Goal: Use online tool/utility: Utilize a website feature to perform a specific function

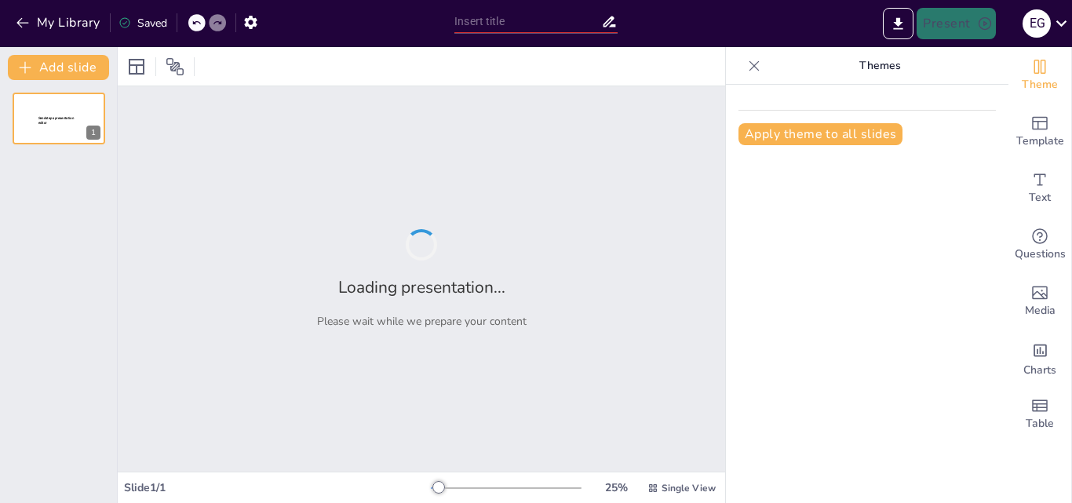
type input "Imported paseo.pptx"
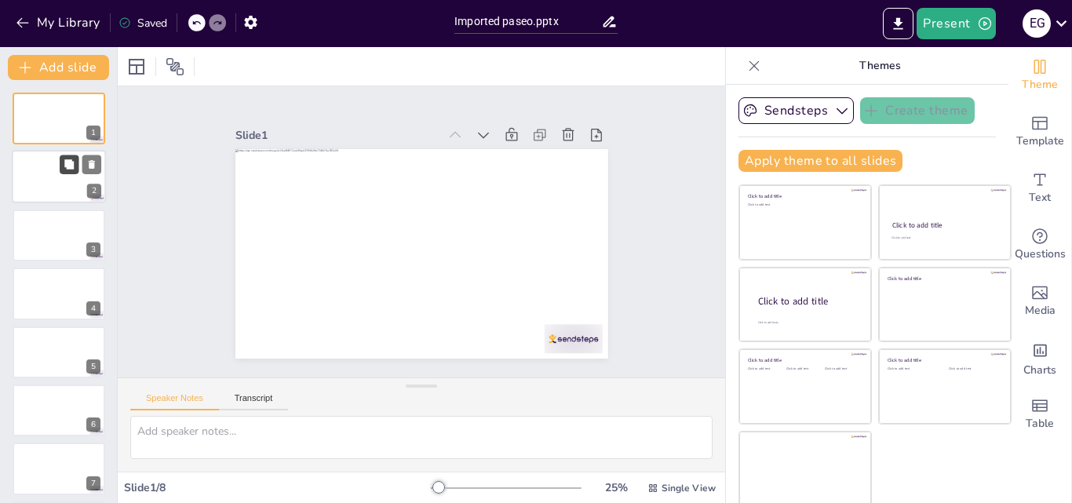
click at [61, 166] on button at bounding box center [69, 164] width 19 height 19
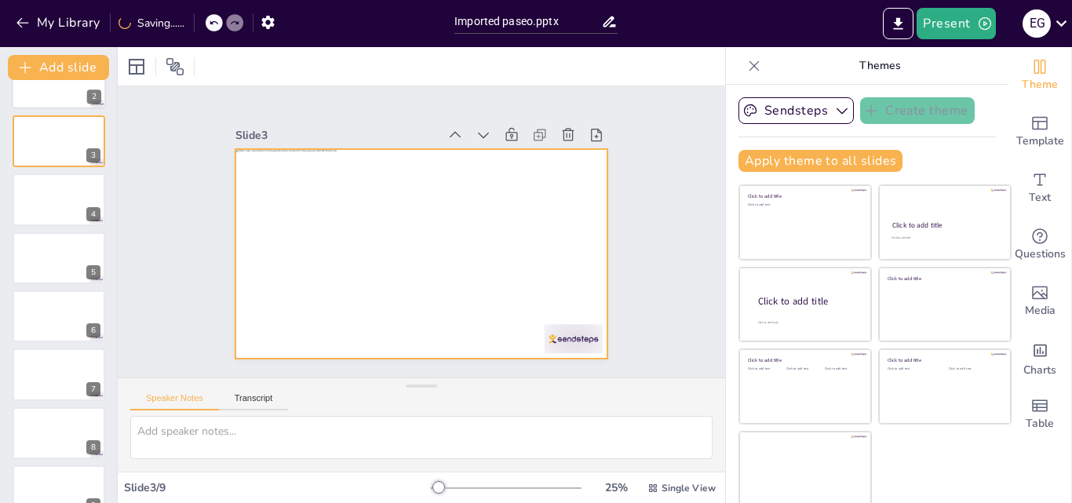
scroll to position [121, 0]
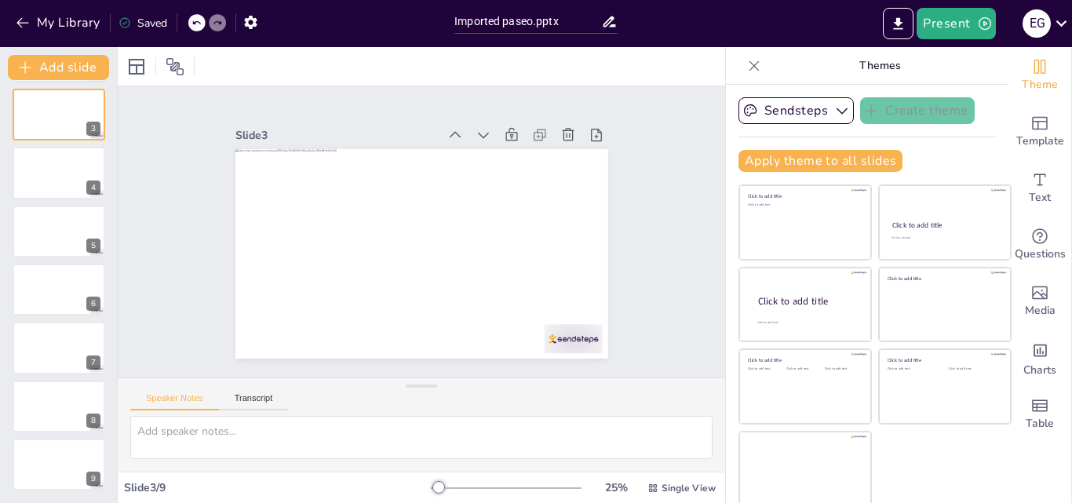
click at [61, 166] on button at bounding box center [69, 160] width 19 height 19
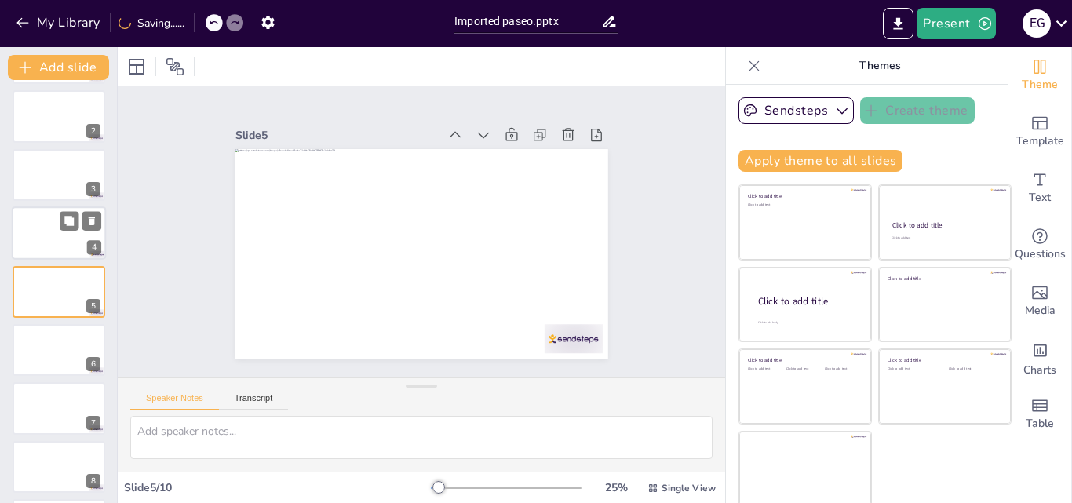
click at [59, 240] on div at bounding box center [59, 232] width 94 height 53
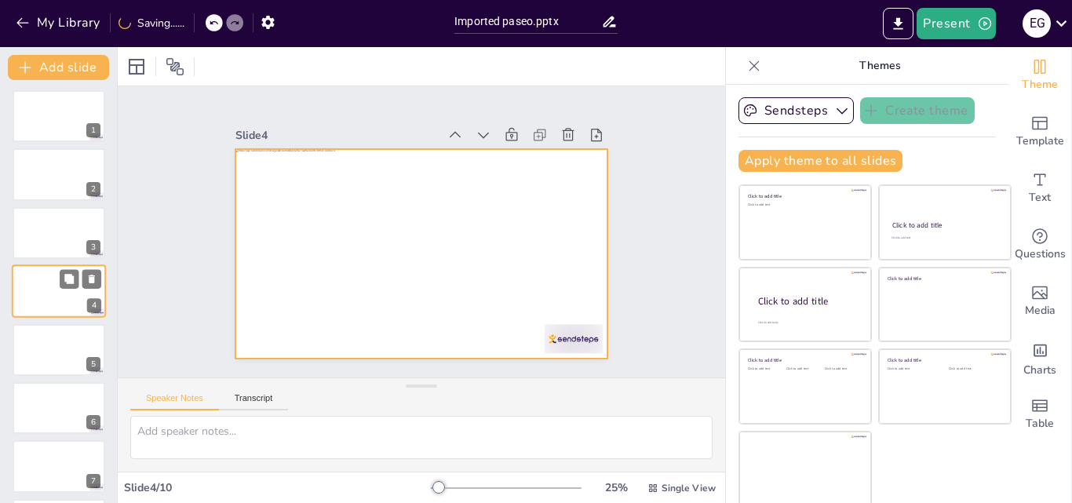
click at [59, 293] on div at bounding box center [59, 290] width 94 height 53
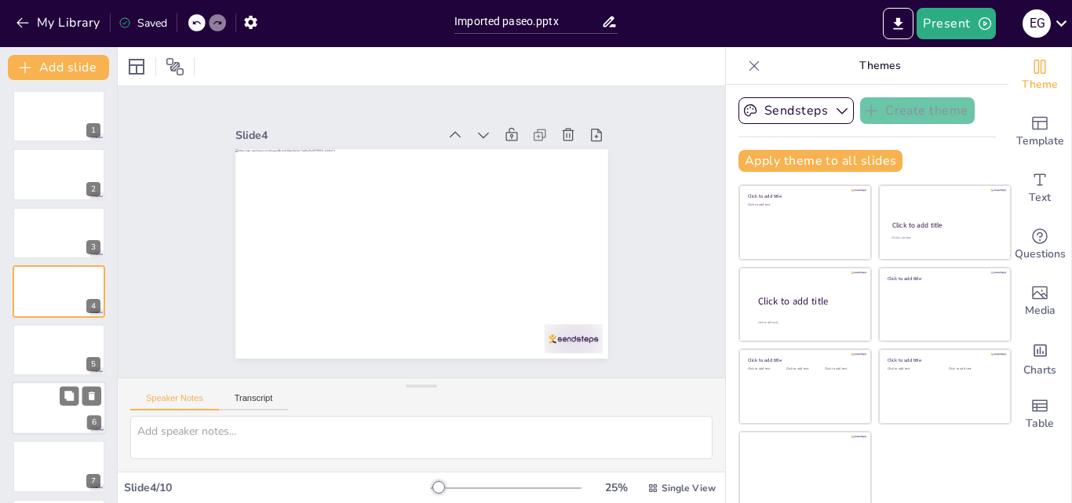
click at [53, 397] on div at bounding box center [59, 407] width 94 height 53
click at [807, 109] on button "Sendsteps" at bounding box center [795, 110] width 115 height 27
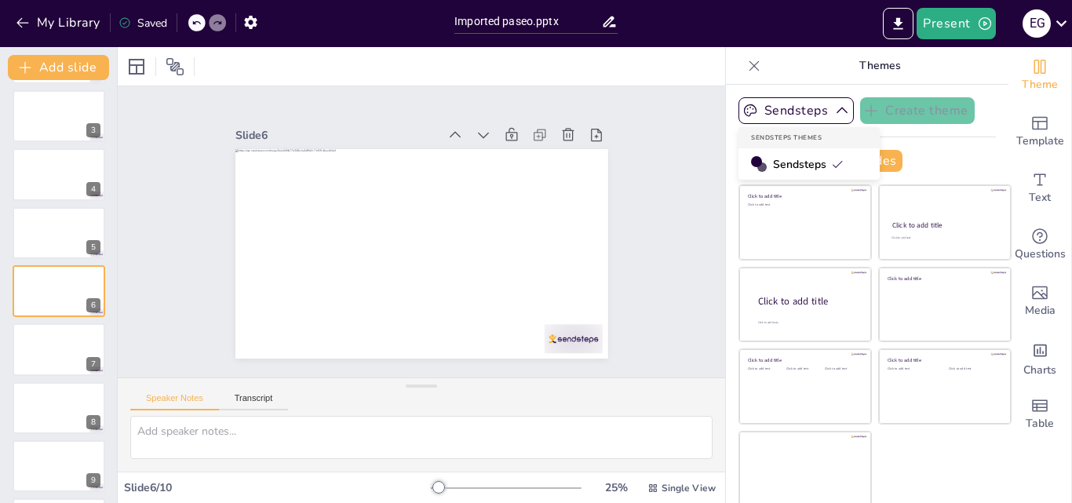
click at [792, 158] on span "Sendsteps" at bounding box center [808, 164] width 71 height 15
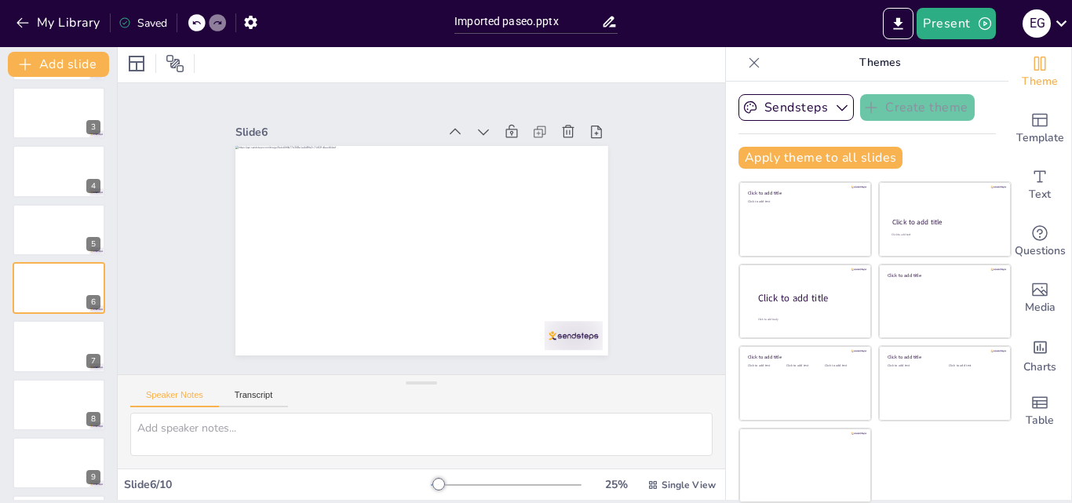
scroll to position [180, 0]
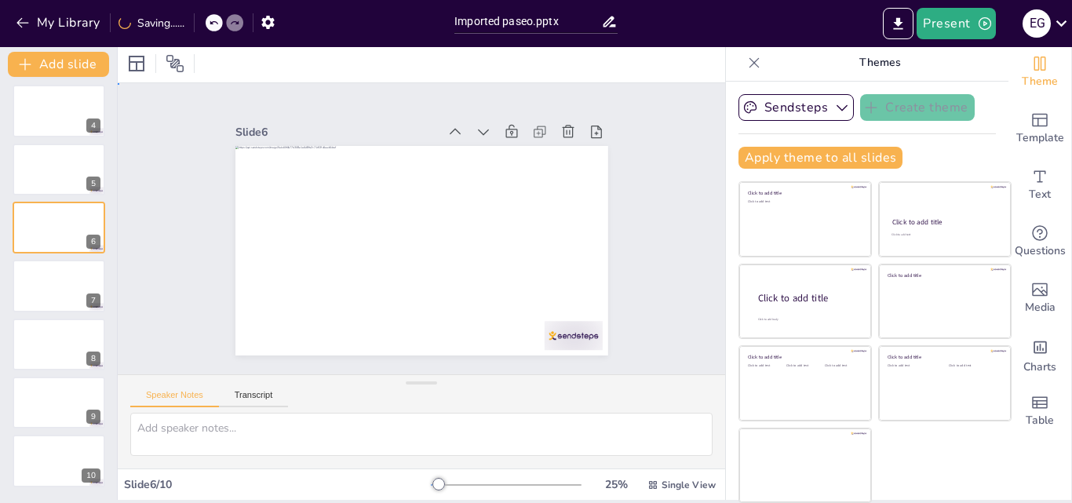
click at [120, 359] on div "Slide 1 Slide 2 Slide 3 Slide 4 Slide 5 Slide 6 Slide 7 Slide 8 Slide 9 Slide 10" at bounding box center [421, 229] width 646 height 623
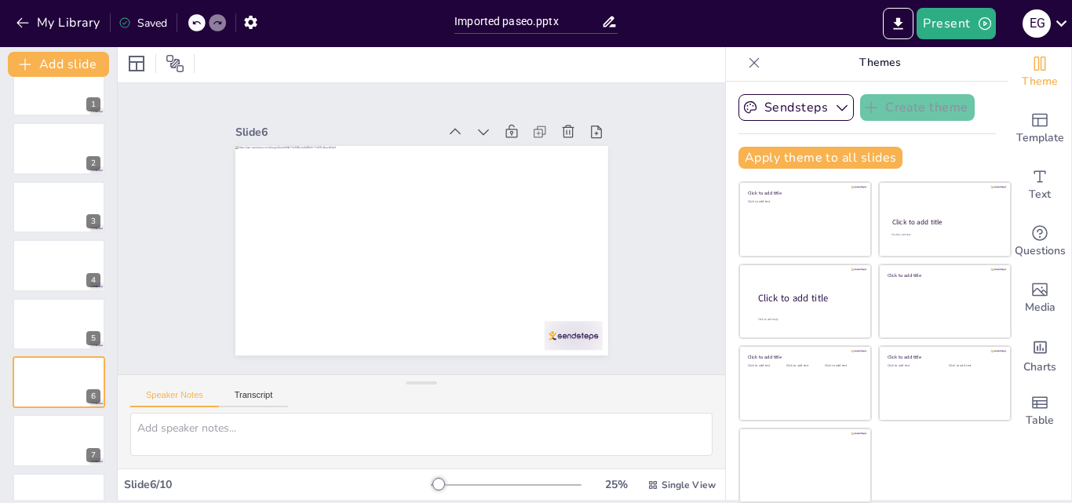
scroll to position [0, 0]
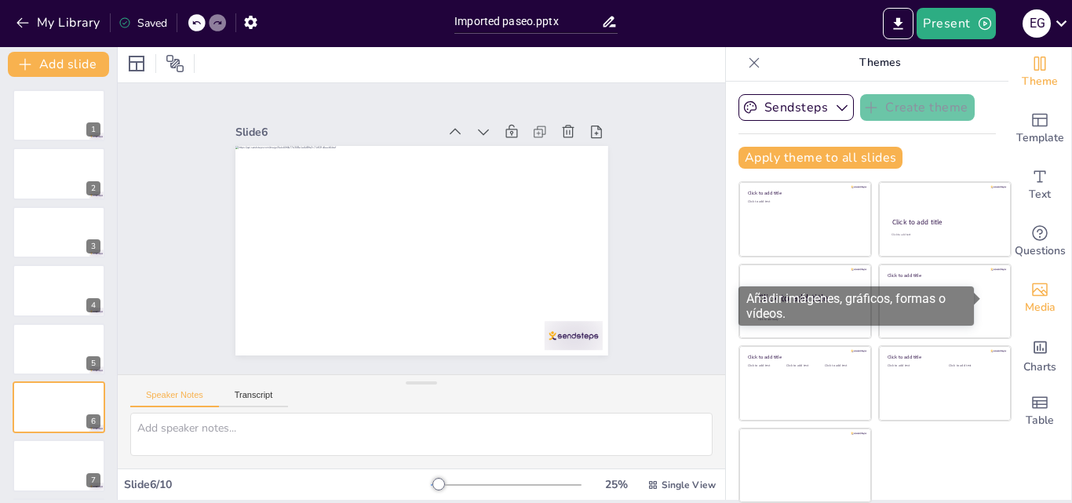
click at [1032, 292] on icon "Add images, graphics, shapes or video" at bounding box center [1040, 289] width 16 height 13
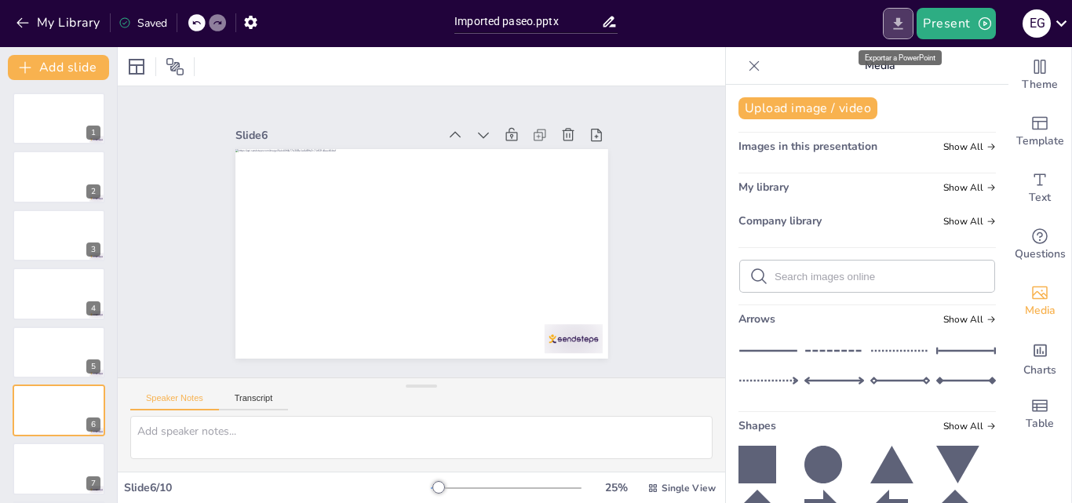
click at [898, 29] on icon "Export to PowerPoint" at bounding box center [898, 23] width 9 height 12
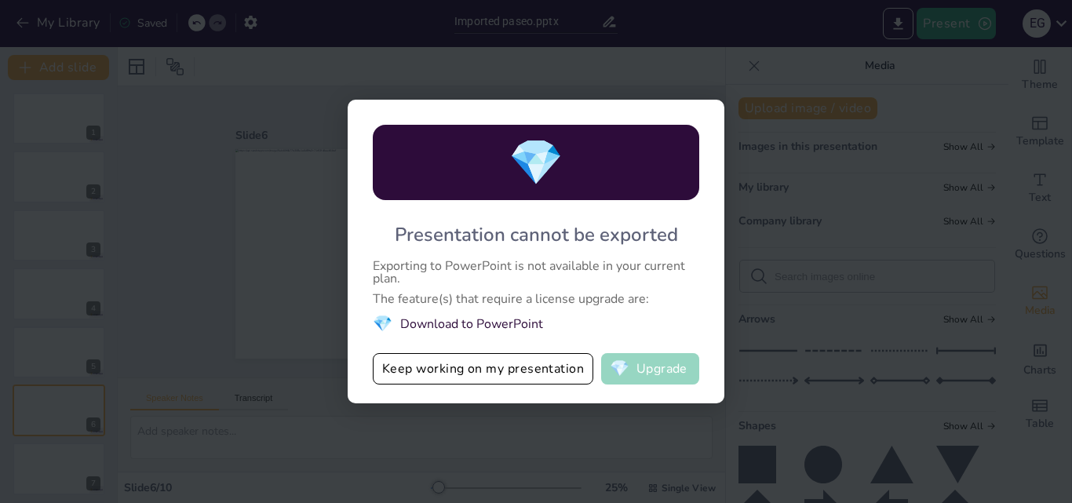
click at [629, 374] on span "💎" at bounding box center [620, 369] width 20 height 16
